Goal: Find specific page/section: Find specific page/section

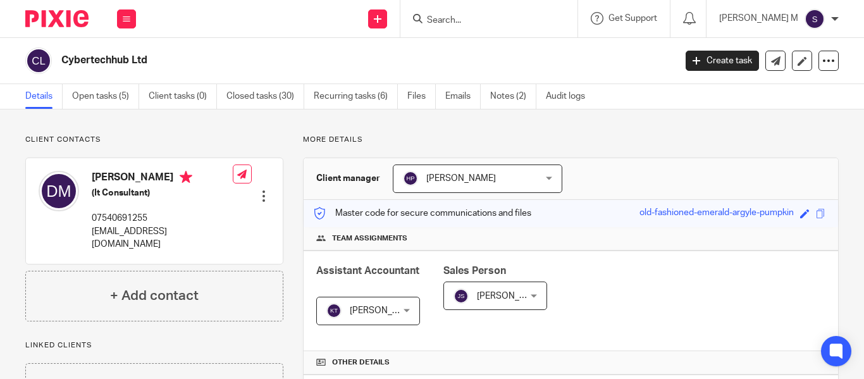
click at [473, 20] on input "Search" at bounding box center [483, 20] width 114 height 11
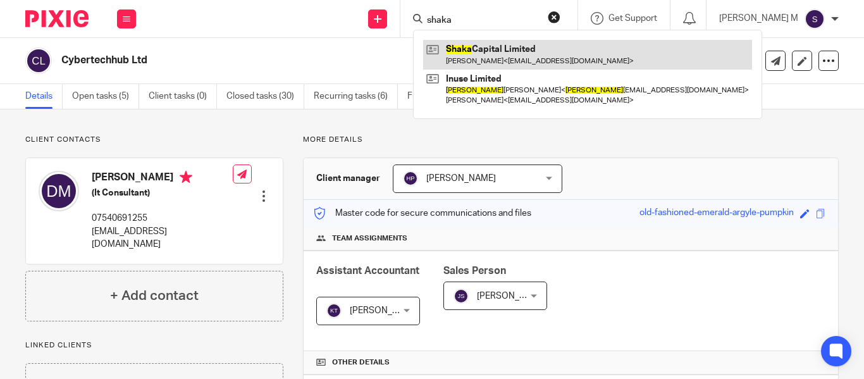
type input "shaka"
click at [530, 51] on link at bounding box center [587, 54] width 329 height 29
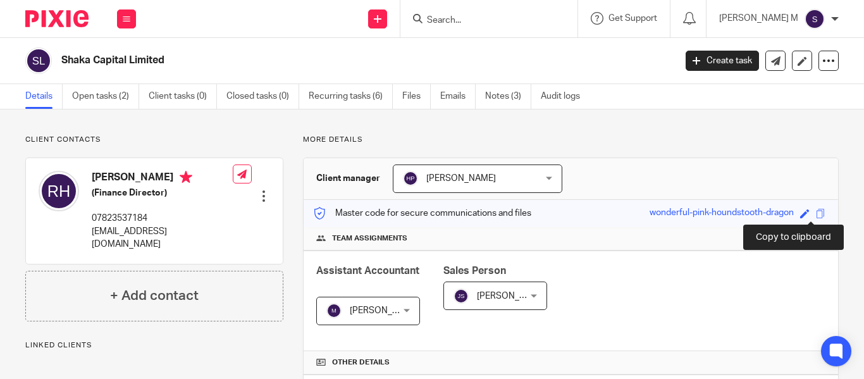
click at [816, 214] on span at bounding box center [820, 213] width 9 height 9
